Goal: Task Accomplishment & Management: Manage account settings

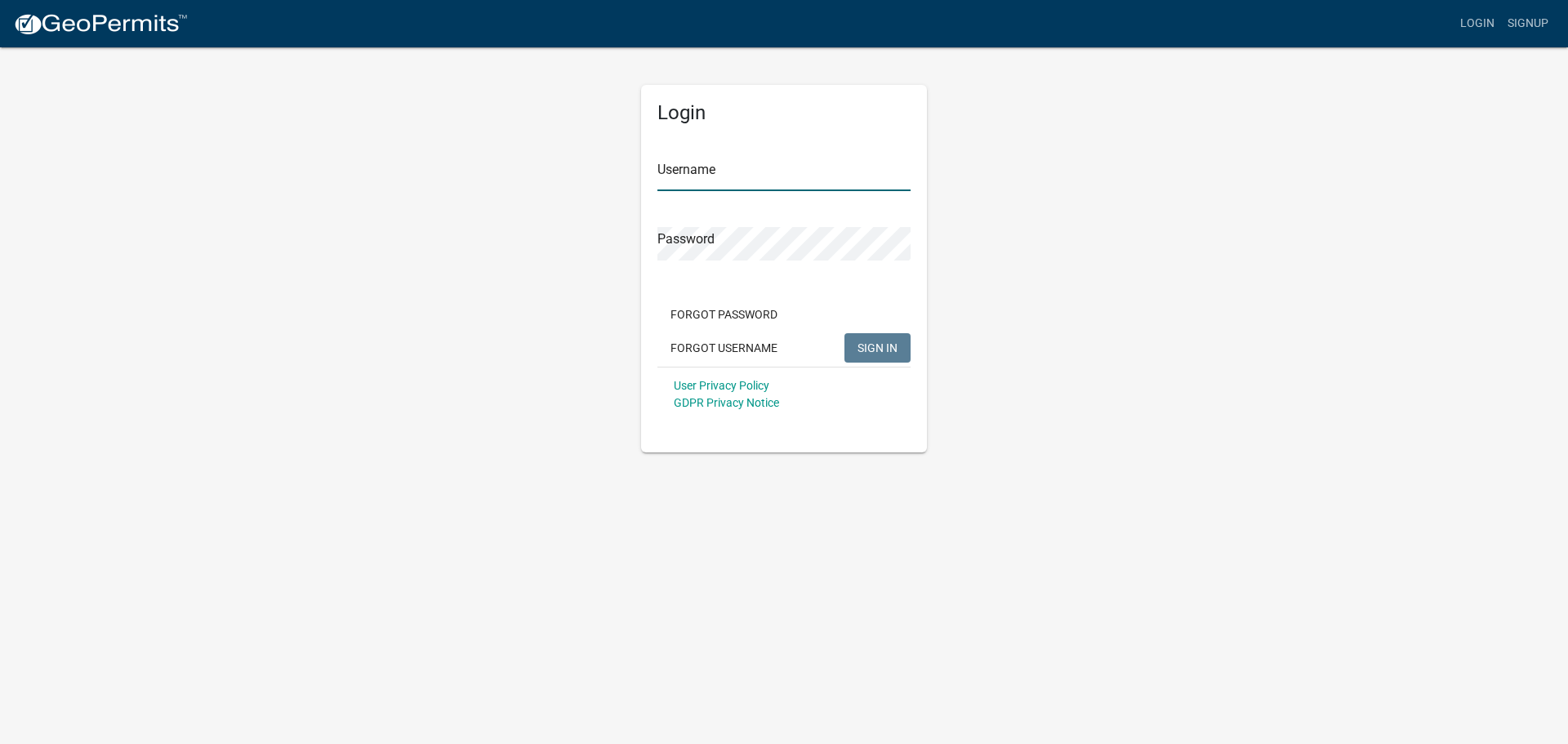
type input "BBH@WaterSt"
click at [896, 341] on span "SIGN IN" at bounding box center [877, 347] width 40 height 13
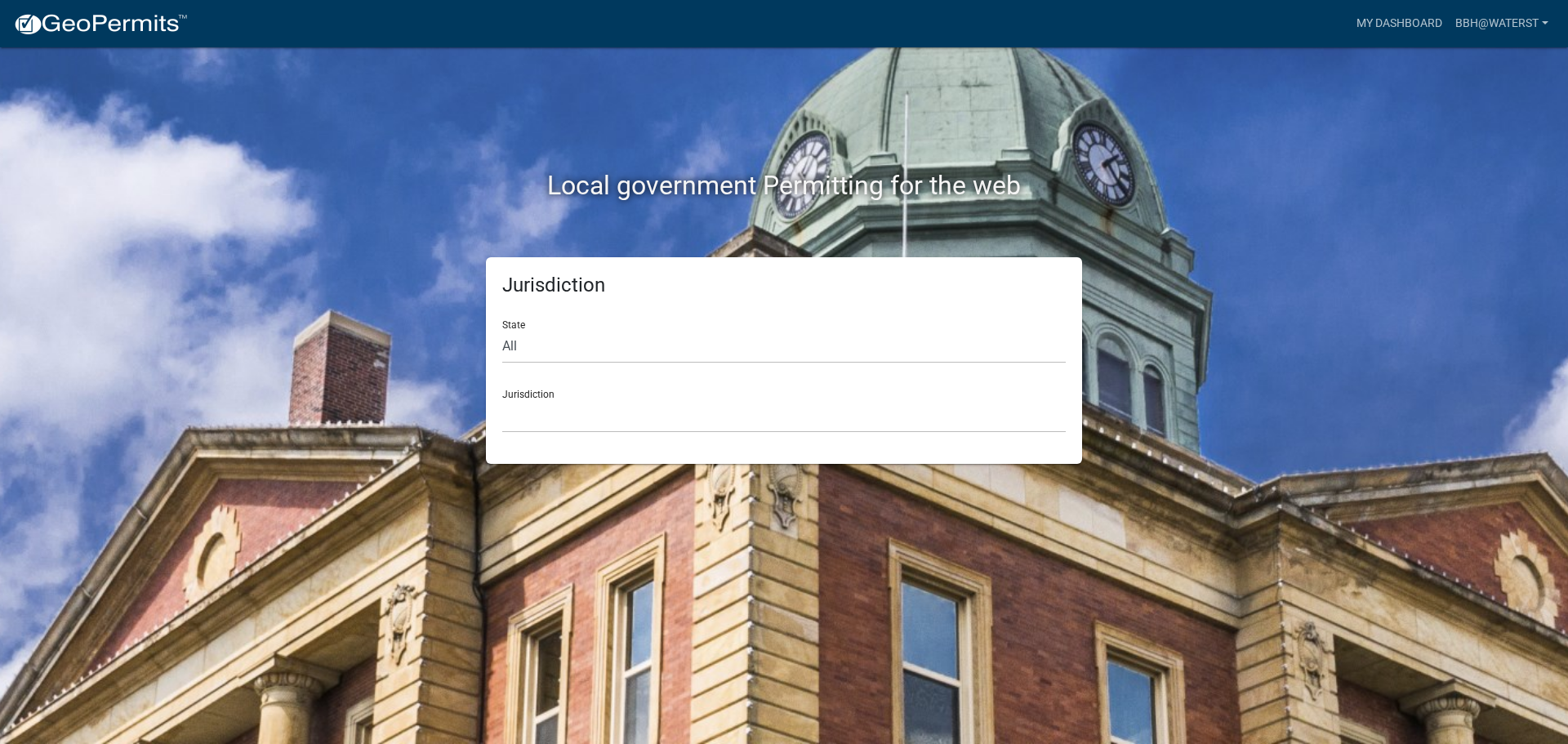
click at [719, 395] on div "Jurisdiction [GEOGRAPHIC_DATA], [US_STATE] [GEOGRAPHIC_DATA], [US_STATE][PERSON…" at bounding box center [784, 404] width 563 height 56
click at [595, 403] on select "[GEOGRAPHIC_DATA], [US_STATE] [GEOGRAPHIC_DATA], [US_STATE][PERSON_NAME][GEOGRA…" at bounding box center [784, 416] width 563 height 34
click at [551, 425] on select "[GEOGRAPHIC_DATA], [US_STATE] [GEOGRAPHIC_DATA], [US_STATE][PERSON_NAME][GEOGRA…" at bounding box center [784, 416] width 563 height 34
click at [563, 343] on select "All [US_STATE] [US_STATE] [US_STATE] [US_STATE] [US_STATE] [US_STATE] [US_STATE…" at bounding box center [784, 347] width 563 height 34
select select "[US_STATE]"
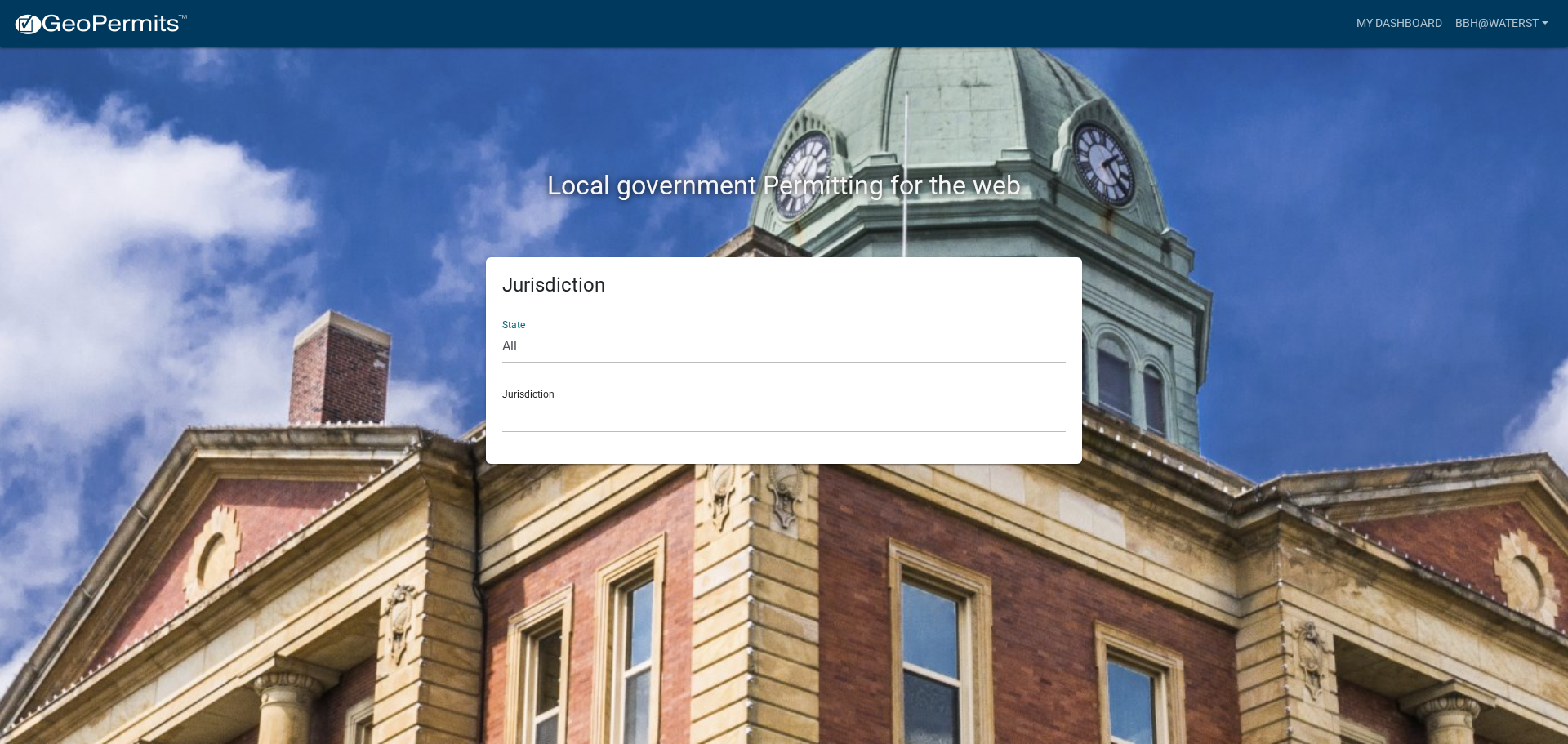
click at [502, 330] on select "All [US_STATE] [US_STATE] [US_STATE] [US_STATE] [US_STATE] [US_STATE] [US_STATE…" at bounding box center [784, 347] width 563 height 34
click at [548, 421] on select "[GEOGRAPHIC_DATA], [US_STATE][PERSON_NAME][GEOGRAPHIC_DATA], [US_STATE][PERSON_…" at bounding box center [784, 416] width 563 height 34
click at [553, 419] on select "[GEOGRAPHIC_DATA], [US_STATE][PERSON_NAME][GEOGRAPHIC_DATA], [US_STATE][PERSON_…" at bounding box center [784, 416] width 563 height 34
click at [548, 421] on select "[GEOGRAPHIC_DATA], [US_STATE][PERSON_NAME][GEOGRAPHIC_DATA], [US_STATE][PERSON_…" at bounding box center [784, 416] width 563 height 34
click at [566, 343] on select "All [US_STATE] [US_STATE] [US_STATE] [US_STATE] [US_STATE] [US_STATE] [US_STATE…" at bounding box center [784, 347] width 563 height 34
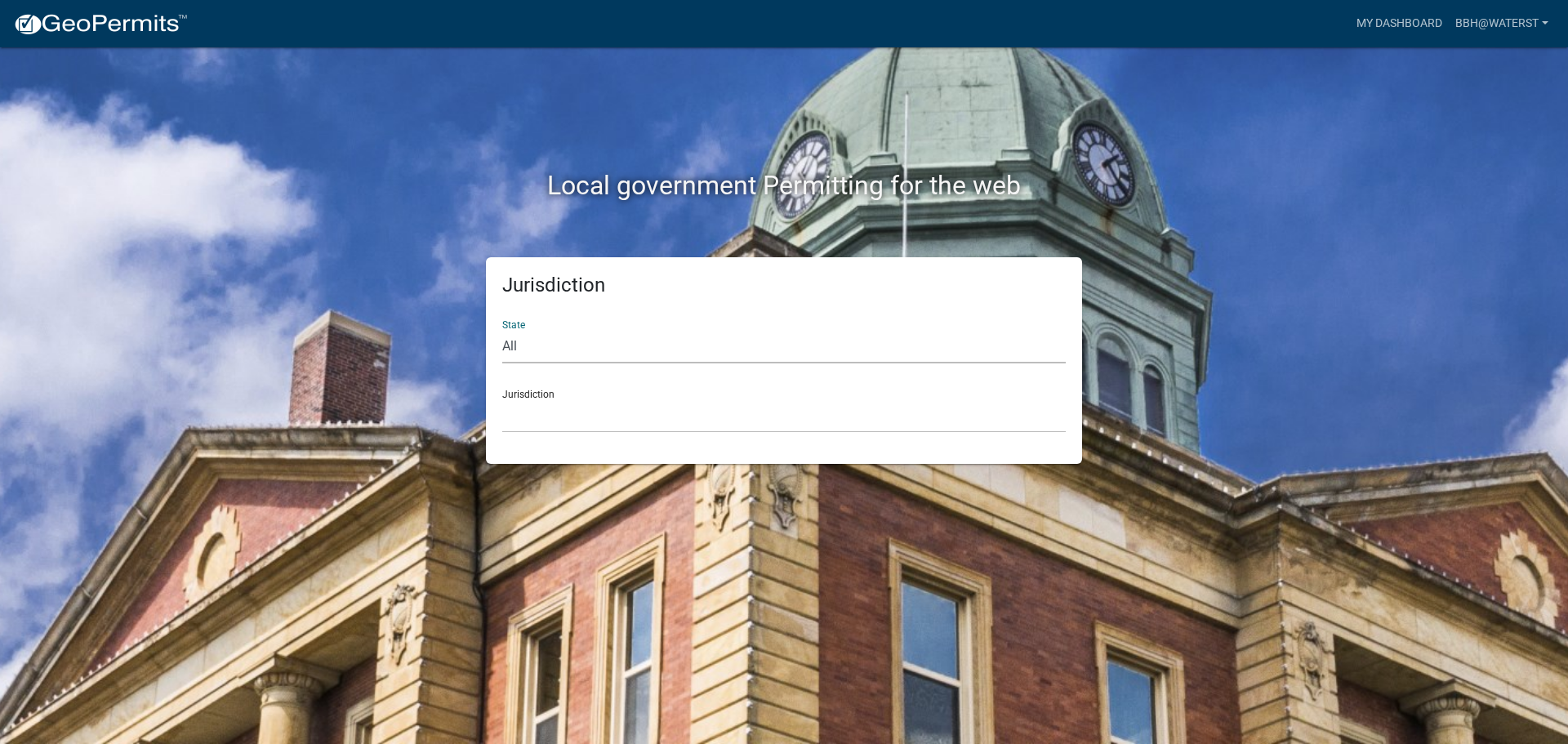
click at [677, 209] on div "Local government Permitting for the web" at bounding box center [783, 152] width 931 height 209
click at [1543, 30] on link "BBH@WaterSt" at bounding box center [1501, 23] width 106 height 31
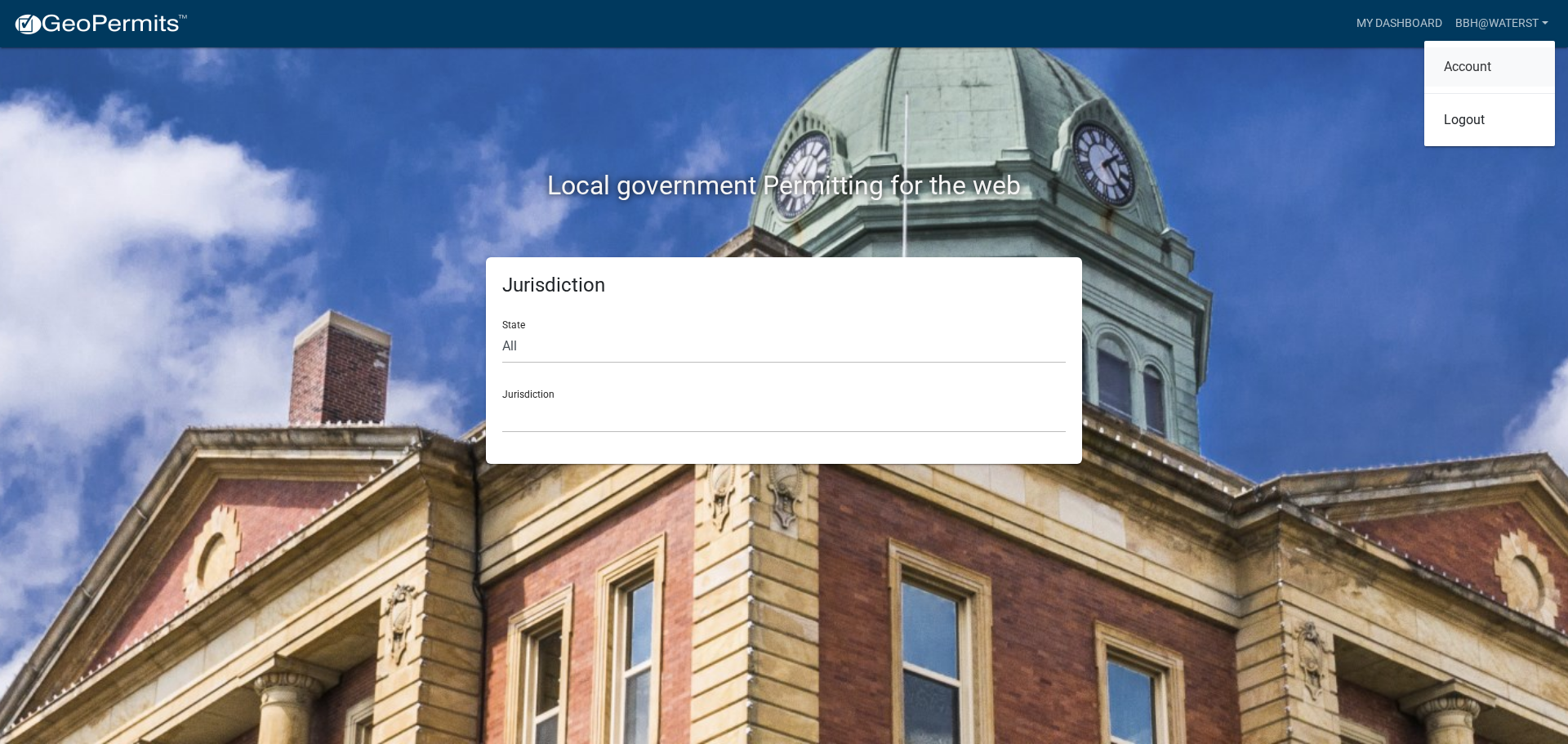
click at [1487, 64] on link "Account" at bounding box center [1489, 67] width 131 height 39
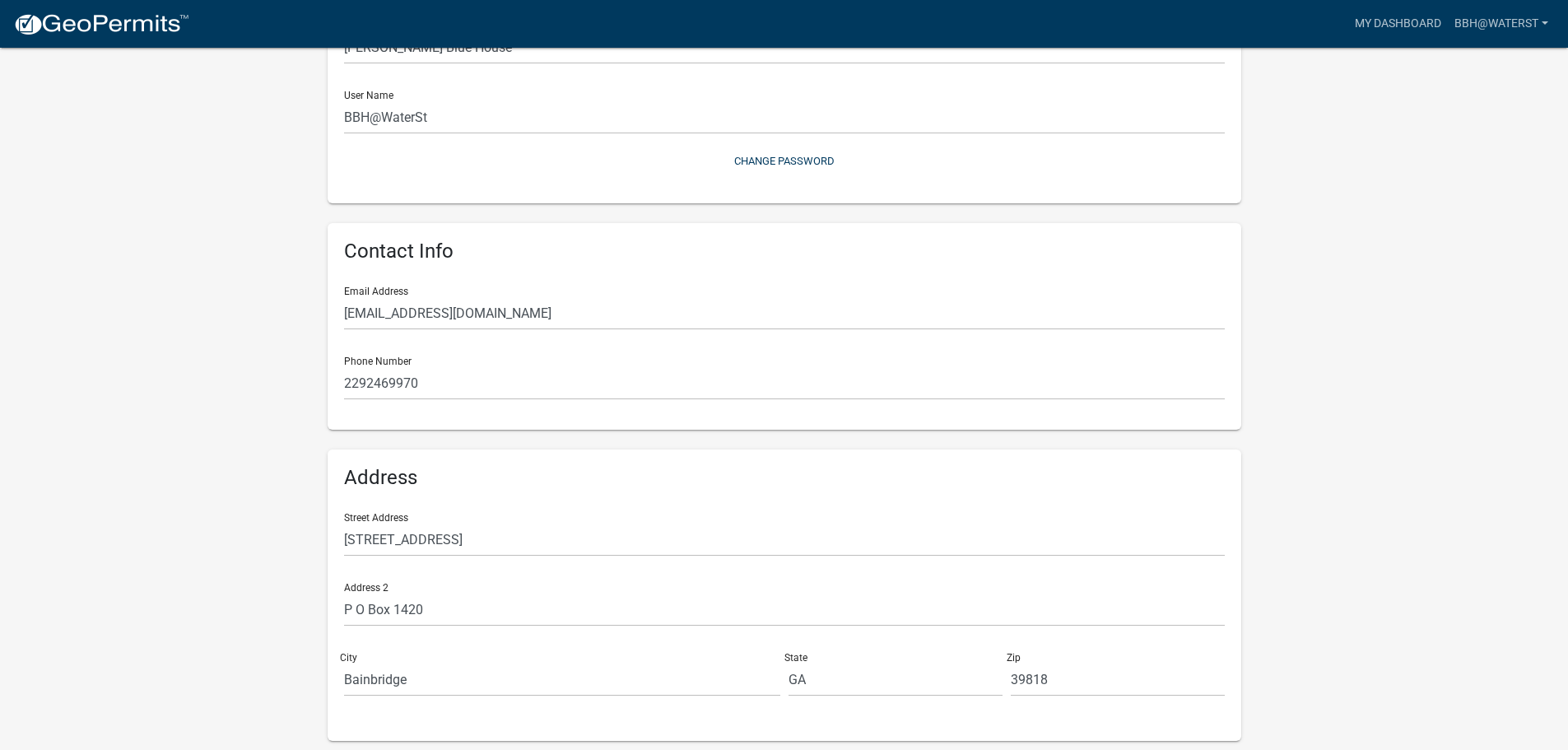
scroll to position [209, 0]
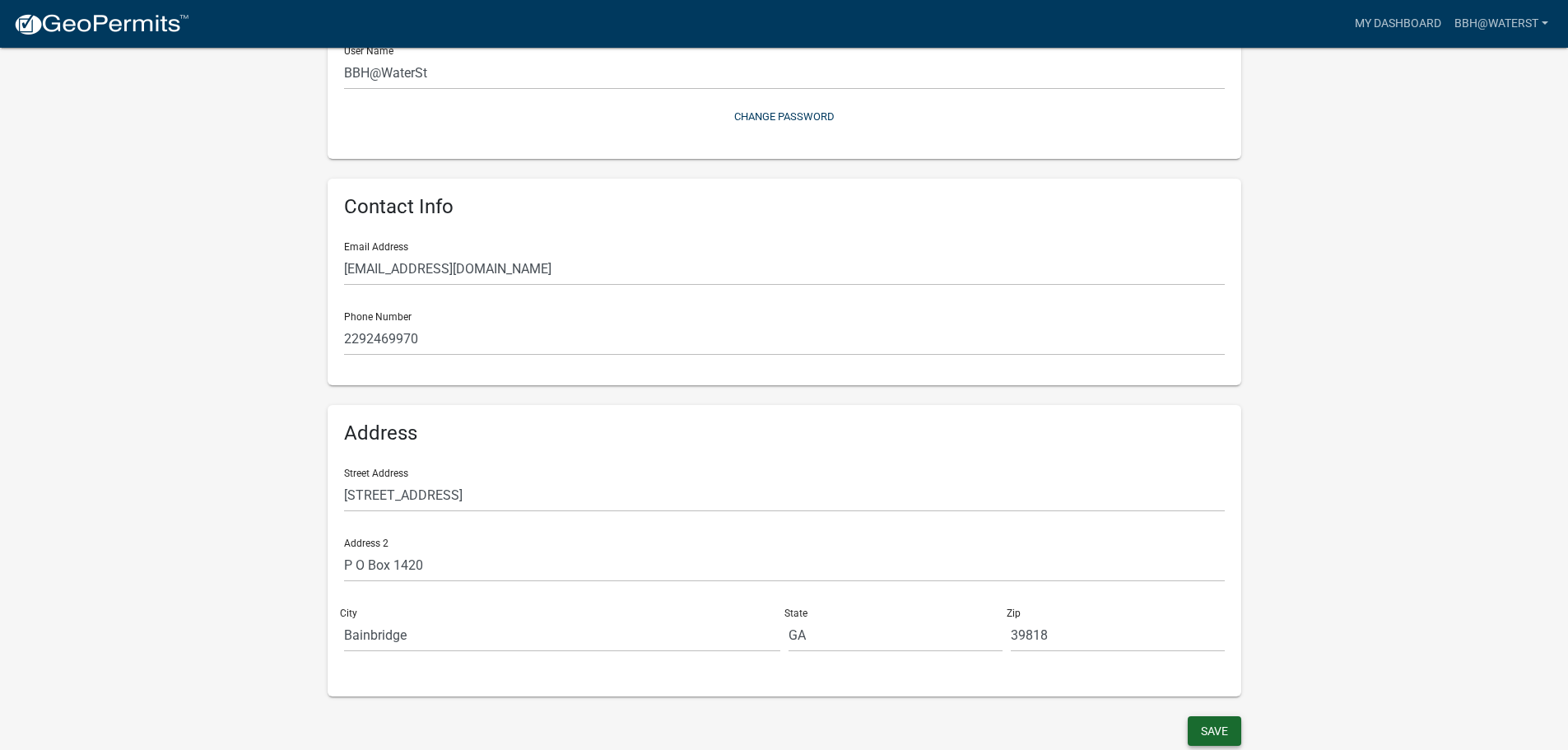
click at [1227, 735] on button "Save" at bounding box center [1214, 730] width 54 height 29
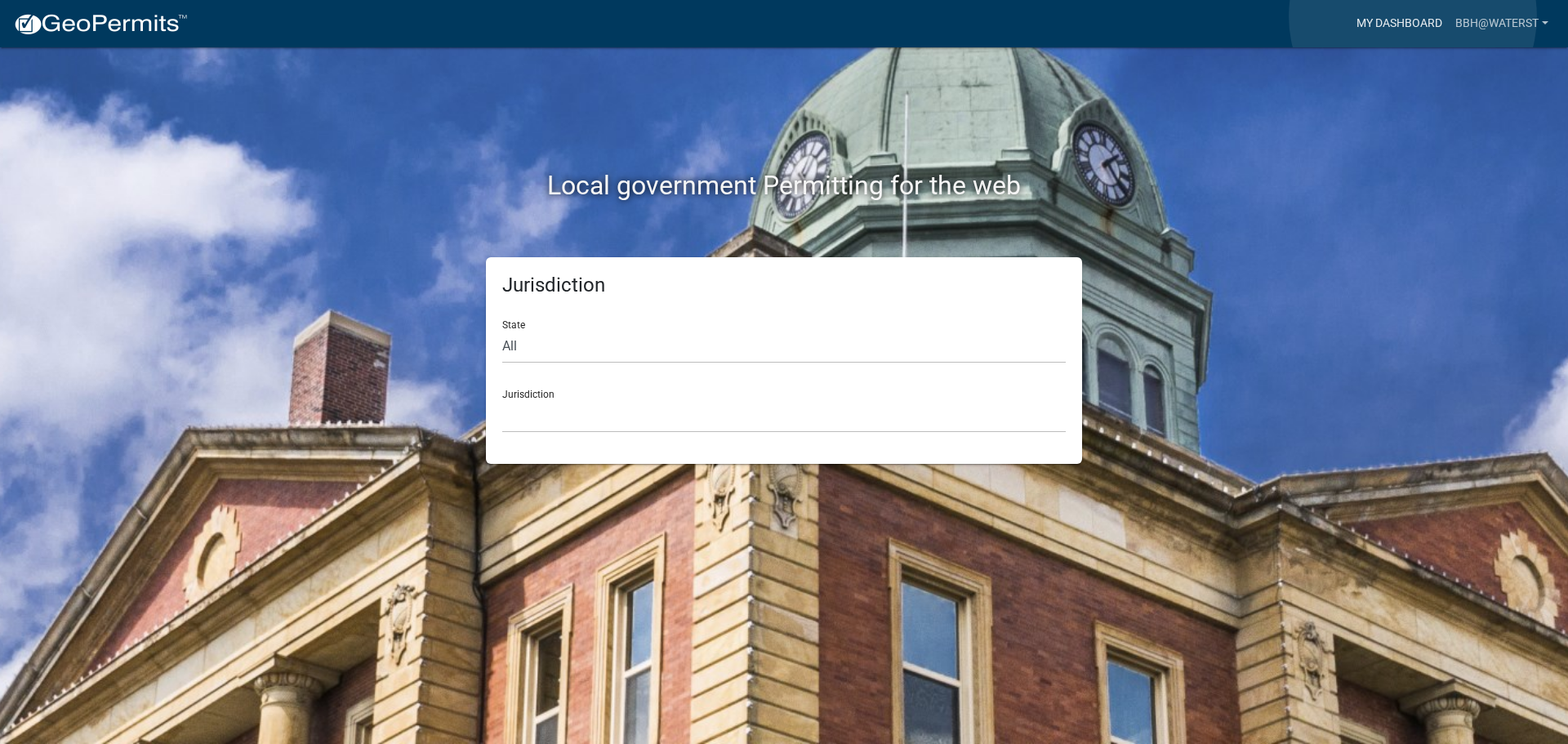
click at [1413, 16] on link "My Dashboard" at bounding box center [1400, 23] width 99 height 31
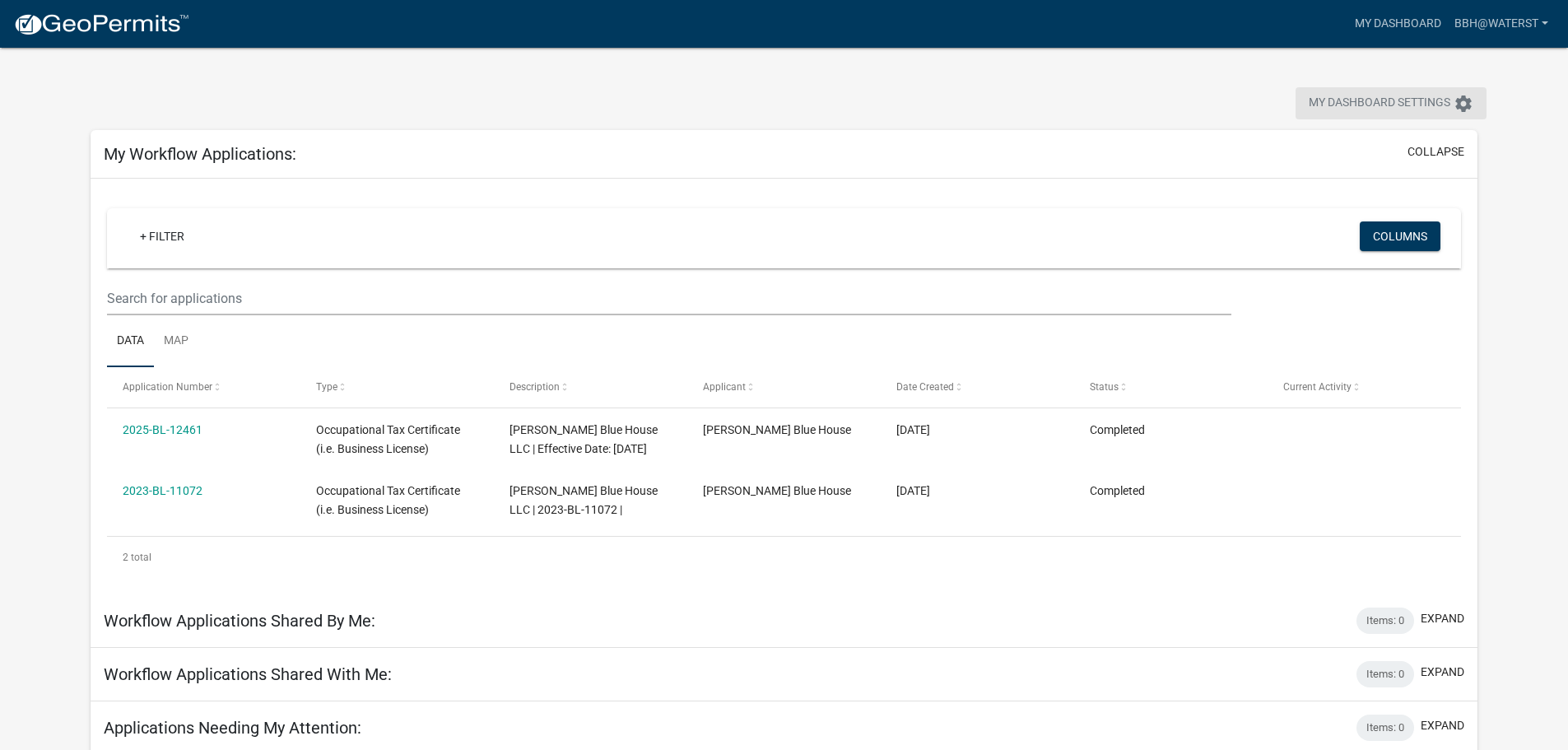
click at [1424, 105] on span "My Dashboard Settings" at bounding box center [1379, 104] width 141 height 20
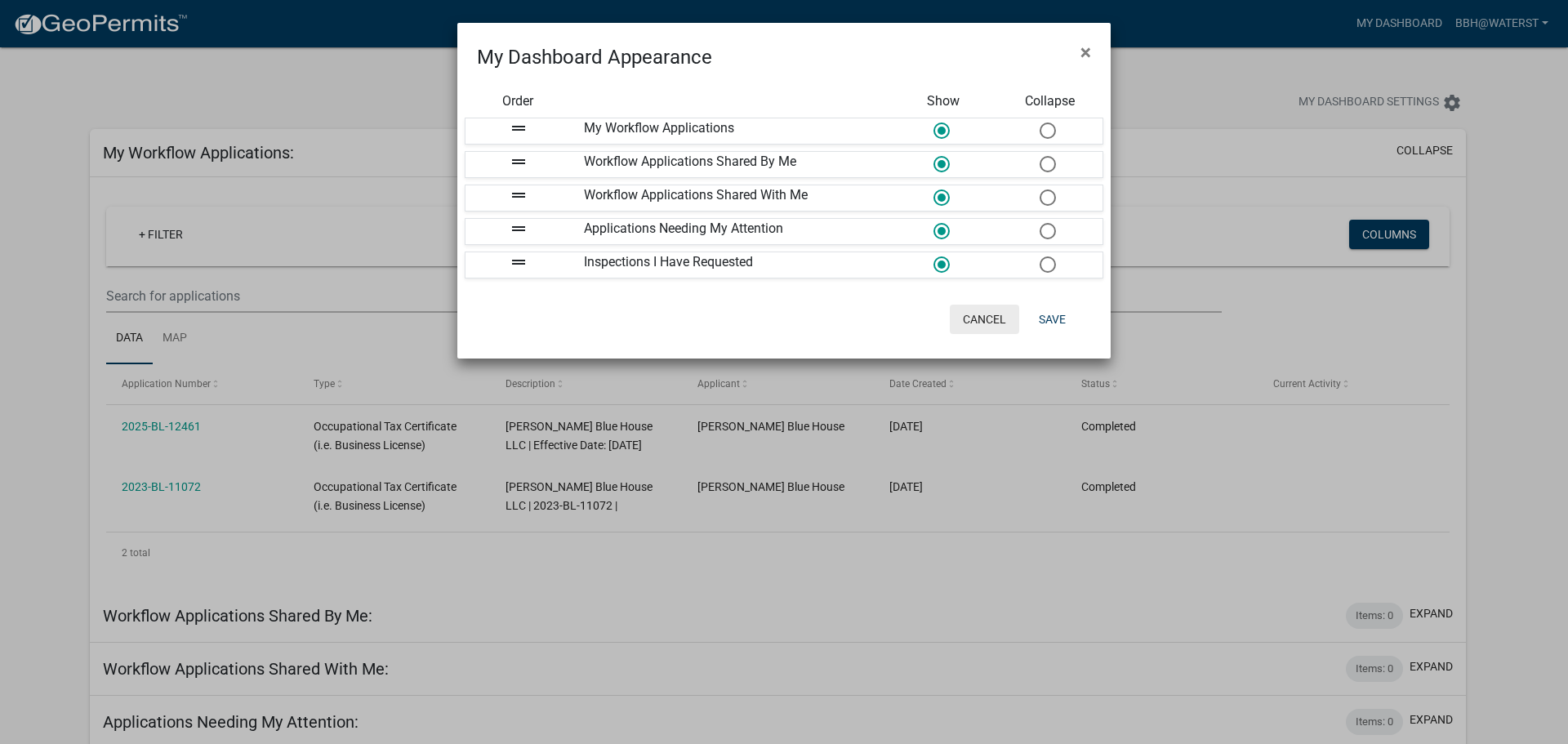
click at [975, 325] on button "Cancel" at bounding box center [984, 319] width 69 height 29
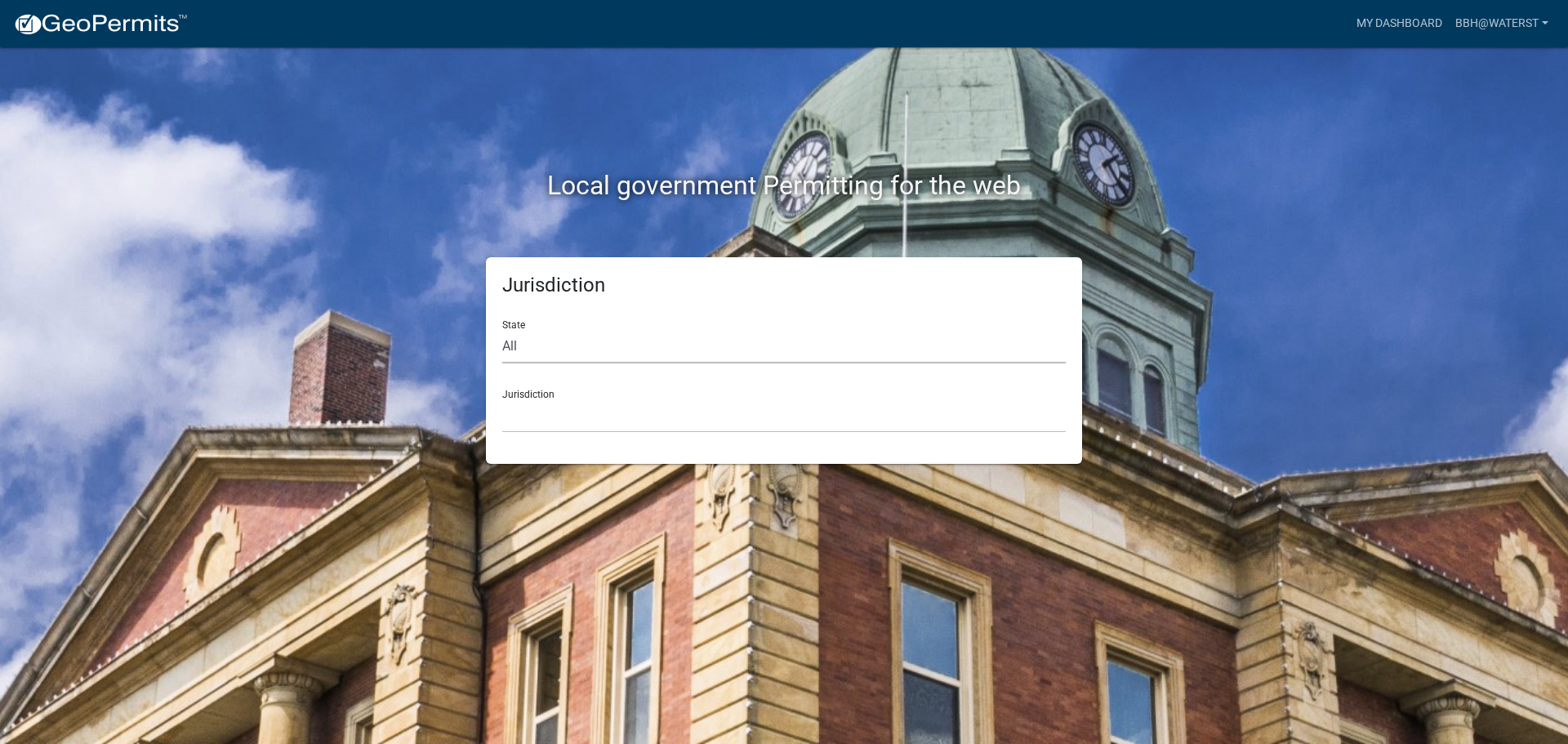
click at [555, 358] on select "All [US_STATE] [US_STATE] [US_STATE] [US_STATE] [US_STATE] [US_STATE] [US_STATE…" at bounding box center [784, 347] width 563 height 34
select select "[US_STATE]"
click at [502, 330] on select "All [US_STATE] [US_STATE] [US_STATE] [US_STATE] [US_STATE] [US_STATE] [US_STATE…" at bounding box center [784, 347] width 563 height 34
click at [531, 430] on select "[GEOGRAPHIC_DATA], [US_STATE][PERSON_NAME][GEOGRAPHIC_DATA], [US_STATE][PERSON_…" at bounding box center [784, 416] width 563 height 34
click at [502, 400] on select "[GEOGRAPHIC_DATA], [US_STATE][PERSON_NAME][GEOGRAPHIC_DATA], [US_STATE][PERSON_…" at bounding box center [784, 416] width 563 height 34
